Goal: Navigation & Orientation: Find specific page/section

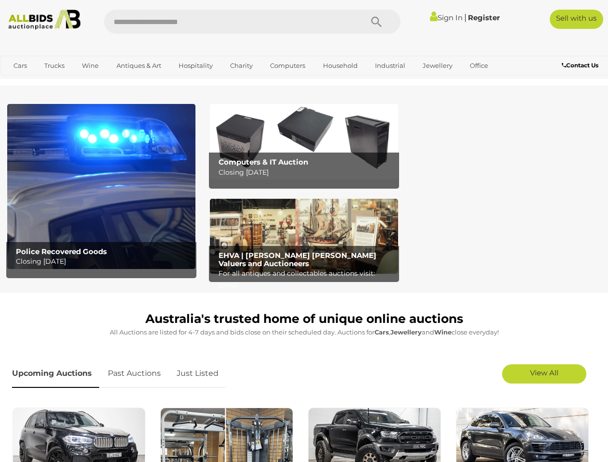
click at [377, 22] on icon "Search" at bounding box center [376, 22] width 11 height 14
click at [20, 66] on link "Cars" at bounding box center [20, 66] width 26 height 16
click at [54, 66] on link "Trucks" at bounding box center [54, 66] width 33 height 16
click at [90, 66] on link "Wine" at bounding box center [90, 66] width 29 height 16
click at [138, 66] on link "Antiques & Art" at bounding box center [138, 66] width 57 height 16
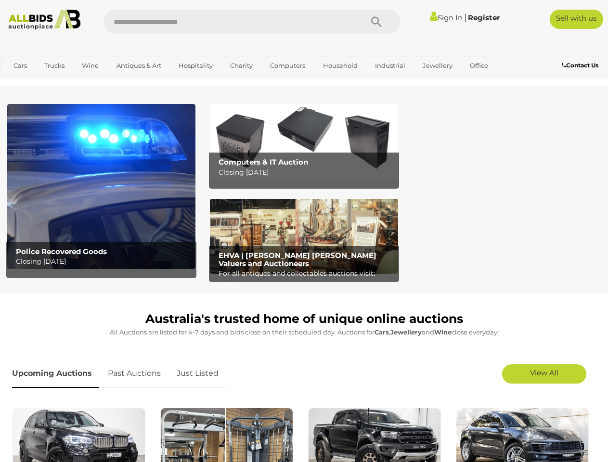
click at [195, 66] on link "Hospitality" at bounding box center [195, 66] width 47 height 16
click at [241, 66] on link "Charity" at bounding box center [241, 66] width 35 height 16
click at [287, 66] on link "Computers" at bounding box center [288, 66] width 48 height 16
click at [339, 66] on link "Household" at bounding box center [340, 66] width 47 height 16
click at [389, 66] on link "Industrial" at bounding box center [390, 66] width 43 height 16
